Goal: Task Accomplishment & Management: Use online tool/utility

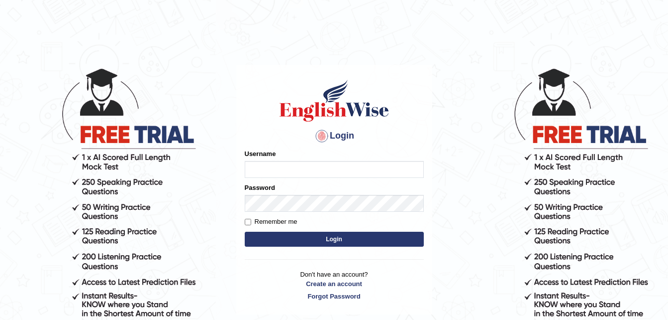
type input "[PERSON_NAME]"
click at [348, 239] on button "Login" at bounding box center [334, 238] width 179 height 15
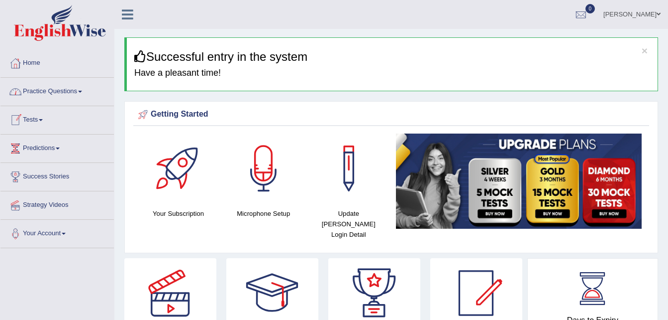
click at [85, 90] on link "Practice Questions" at bounding box center [56, 90] width 113 height 25
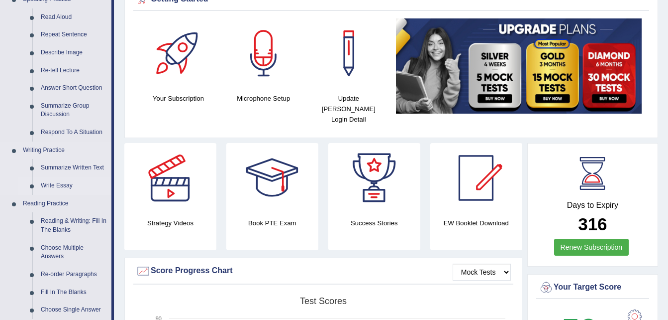
scroll to position [149, 0]
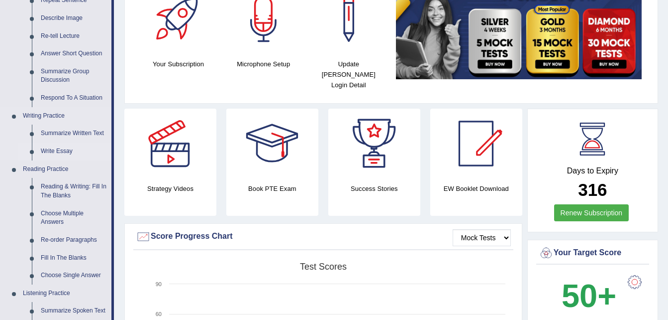
click at [59, 151] on link "Write Essay" at bounding box center [73, 151] width 75 height 18
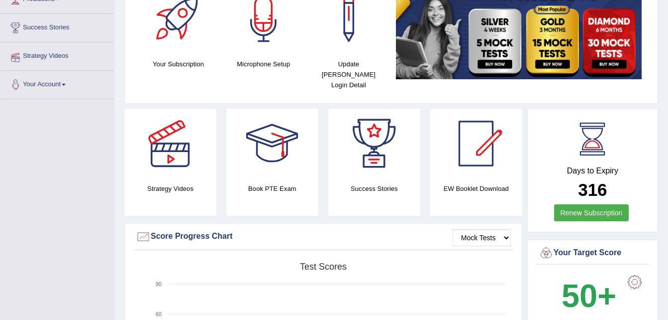
scroll to position [151, 0]
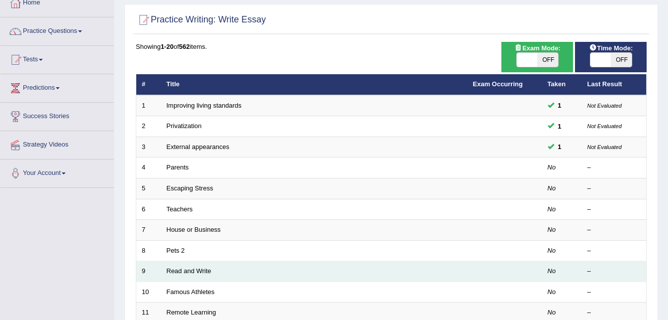
scroll to position [50, 0]
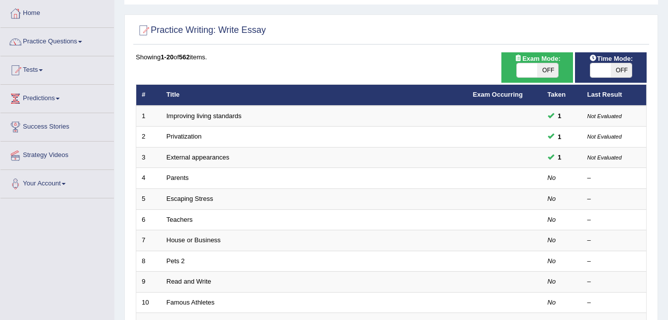
click at [547, 70] on span "OFF" at bounding box center [548, 70] width 21 height 14
checkbox input "true"
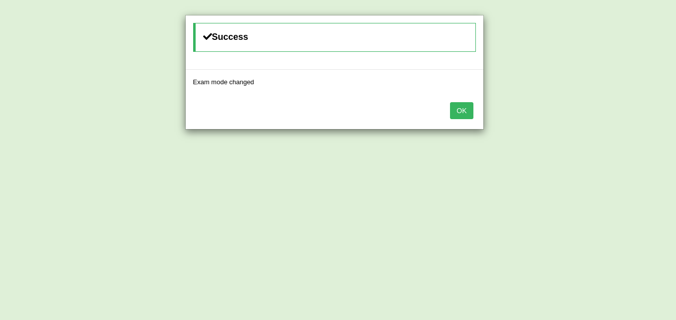
click at [462, 106] on button "OK" at bounding box center [461, 110] width 23 height 17
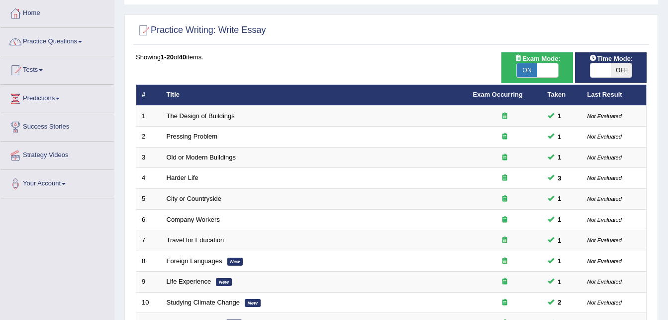
click at [619, 67] on span "OFF" at bounding box center [621, 70] width 21 height 14
checkbox input "true"
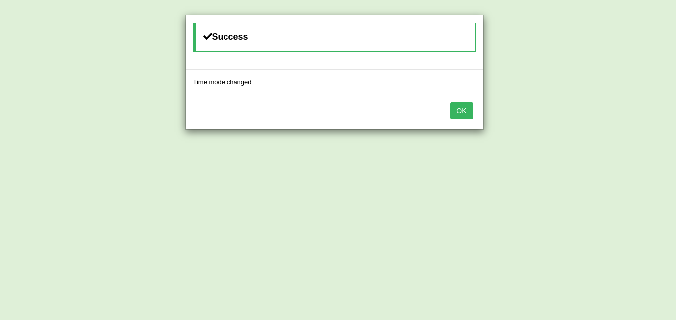
click at [466, 110] on button "OK" at bounding box center [461, 110] width 23 height 17
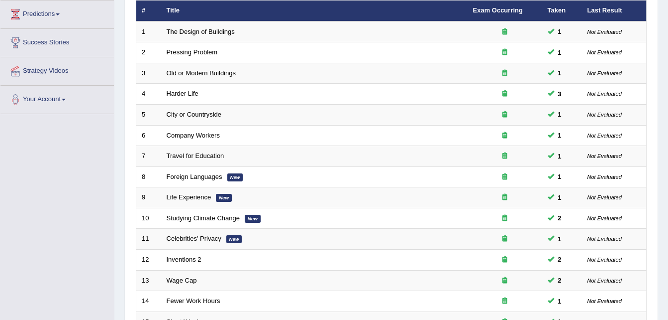
scroll to position [339, 0]
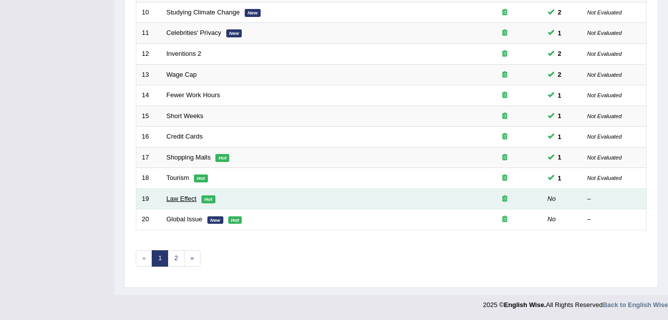
click at [183, 199] on link "Law Effect" at bounding box center [182, 198] width 30 height 7
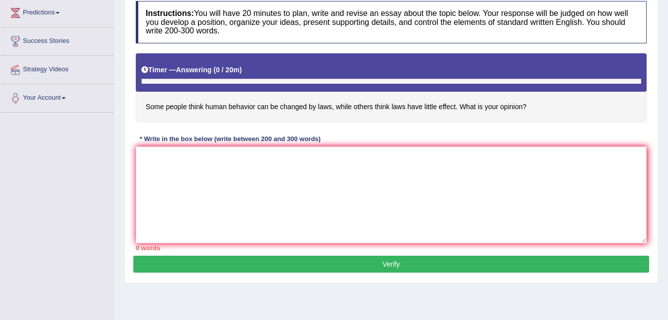
scroll to position [149, 0]
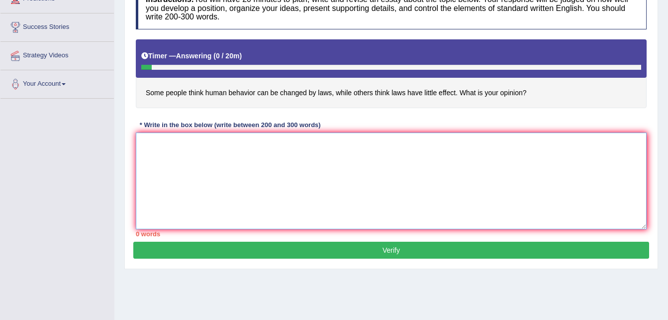
click at [160, 143] on textarea at bounding box center [391, 180] width 511 height 97
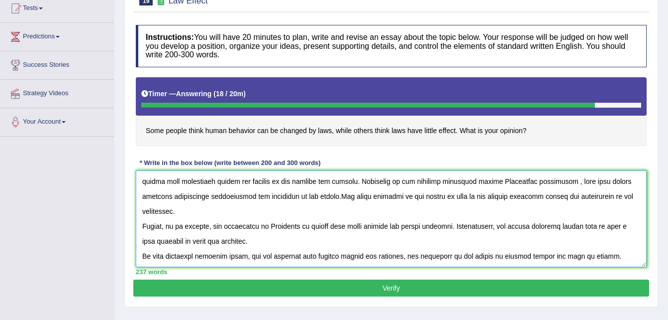
scroll to position [199, 0]
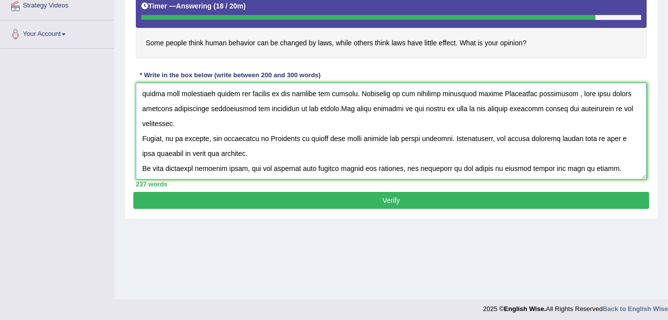
type textarea "One of the most important trends [DATE] world is the increase in how some peopl…"
click at [420, 197] on button "Verify" at bounding box center [391, 200] width 516 height 17
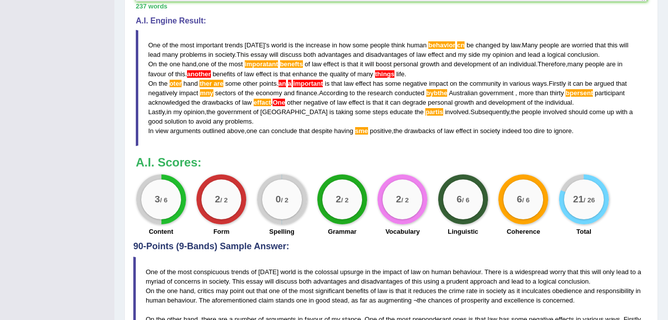
scroll to position [259, 0]
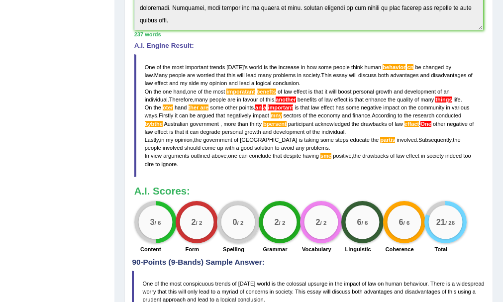
click at [45, 94] on div "Toggle navigation Home Practice Questions Speaking Practice Read Aloud Repeat S…" at bounding box center [251, 123] width 503 height 764
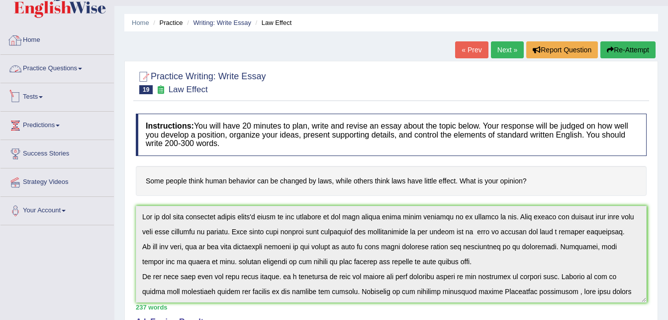
scroll to position [0, 0]
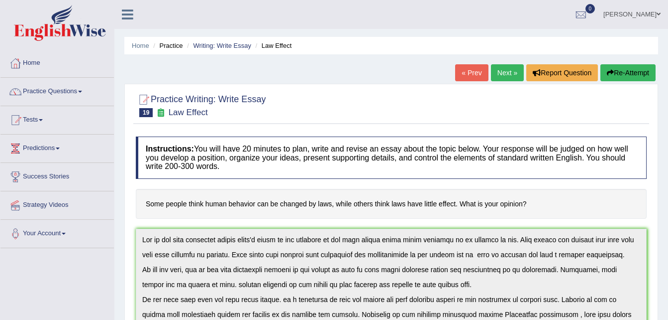
click at [35, 63] on link "Home" at bounding box center [56, 61] width 113 height 25
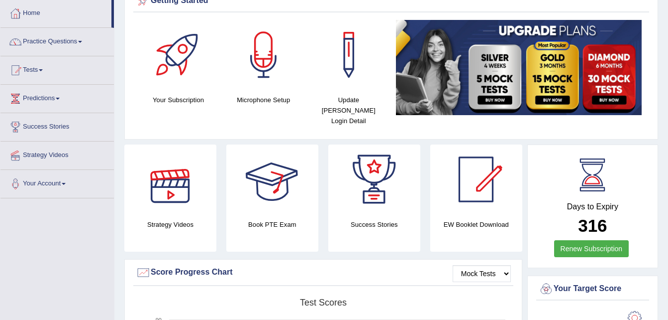
click at [156, 171] on div at bounding box center [170, 179] width 70 height 70
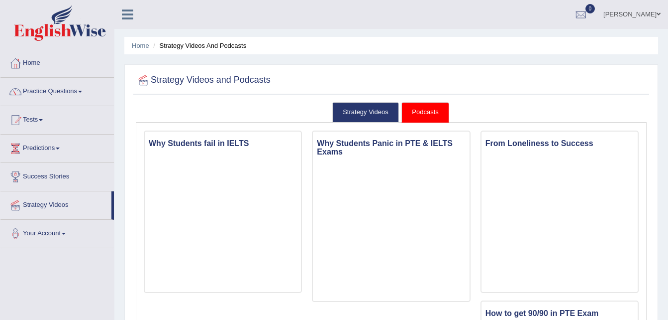
click at [37, 62] on link "Home" at bounding box center [56, 61] width 113 height 25
